Goal: Information Seeking & Learning: Learn about a topic

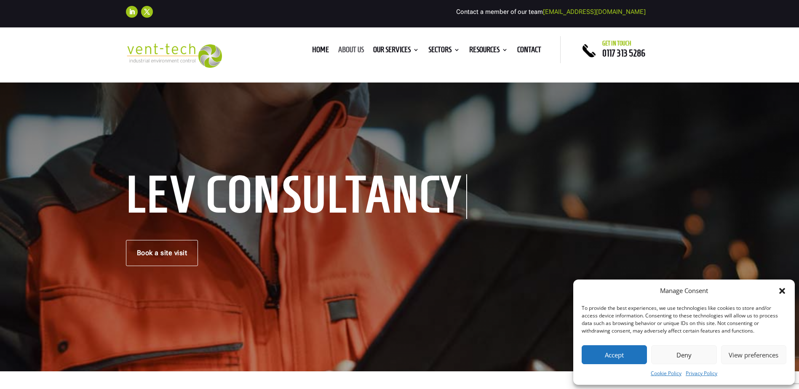
click at [346, 54] on link "About us" at bounding box center [351, 51] width 26 height 9
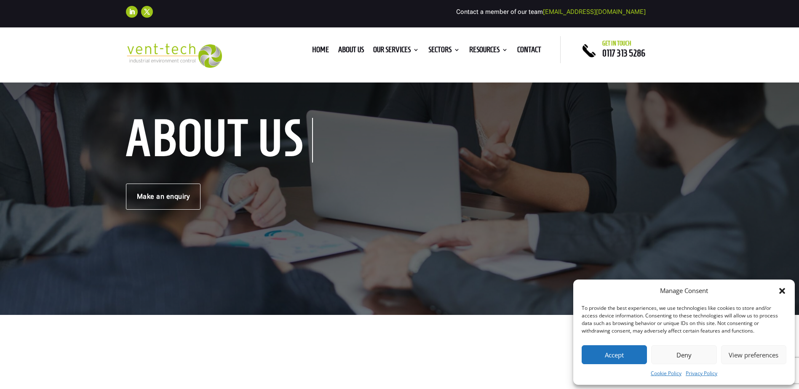
scroll to position [169, 0]
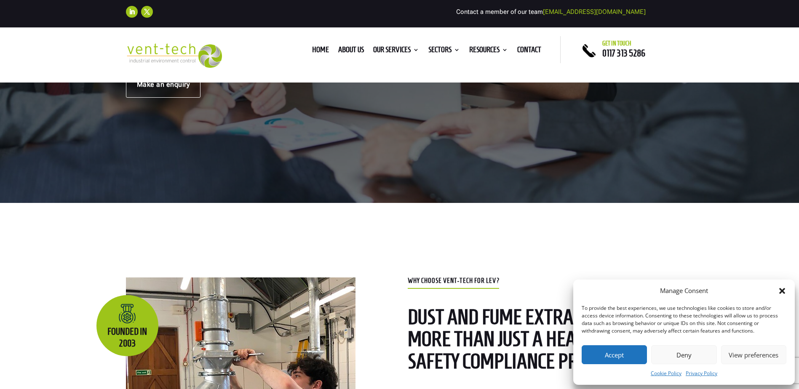
click at [616, 357] on button "Accept" at bounding box center [614, 355] width 65 height 19
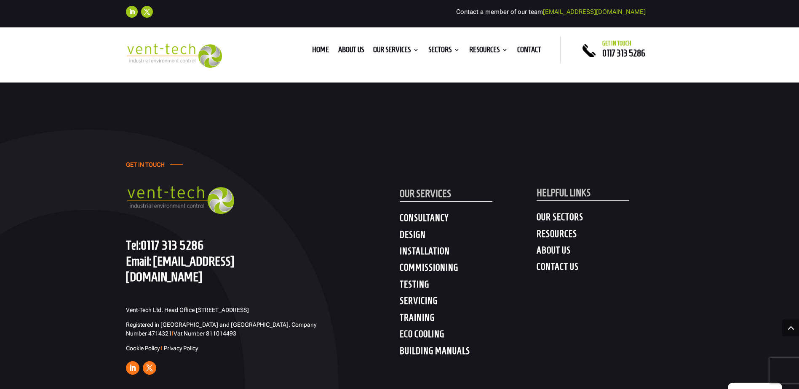
scroll to position [2697, 0]
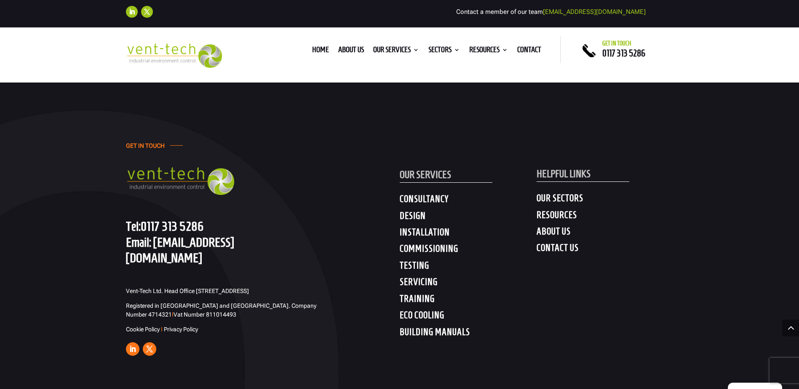
click at [438, 193] on h4 "CONSULTANCY" at bounding box center [468, 200] width 137 height 15
click at [434, 193] on h4 "CONSULTANCY" at bounding box center [468, 200] width 137 height 15
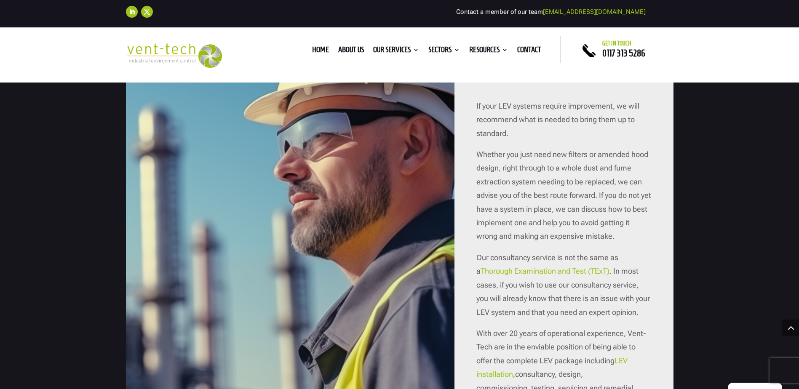
scroll to position [969, 0]
